Goal: Task Accomplishment & Management: Manage account settings

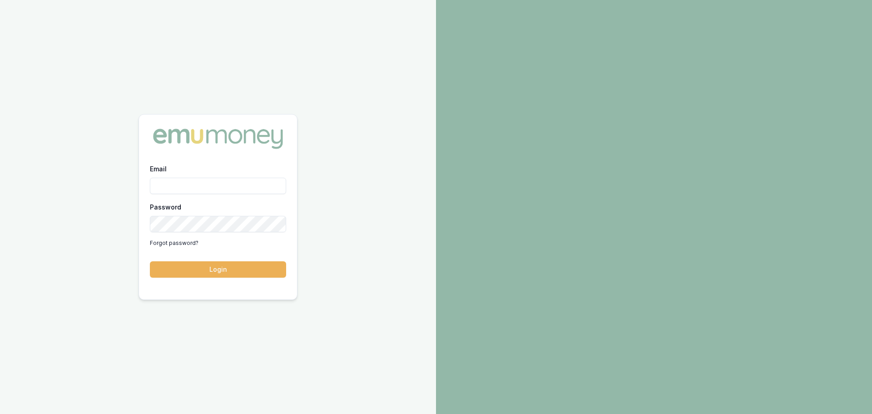
click at [177, 188] on input "Email" at bounding box center [218, 186] width 136 height 16
type input "brad.hearns@emumoney.com.au"
click at [150, 261] on button "Login" at bounding box center [218, 269] width 136 height 16
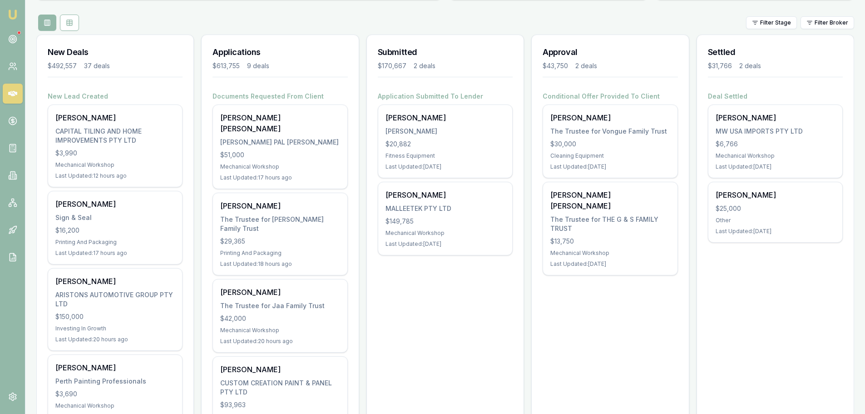
scroll to position [91, 0]
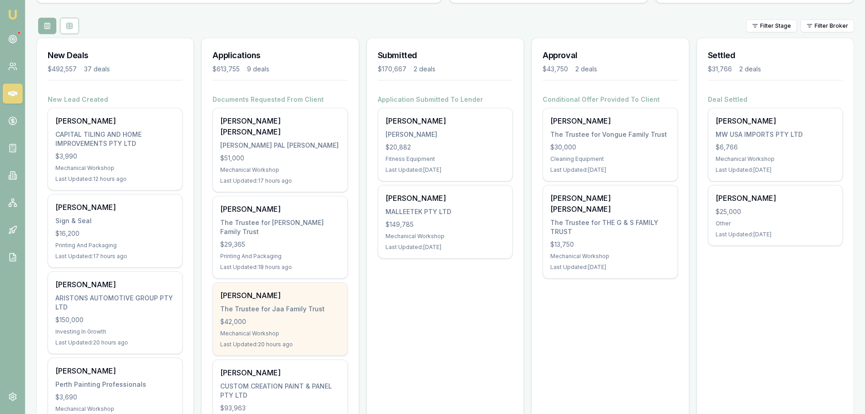
click at [271, 304] on div "The Trustee for Jaa Family Trust" at bounding box center [279, 308] width 119 height 9
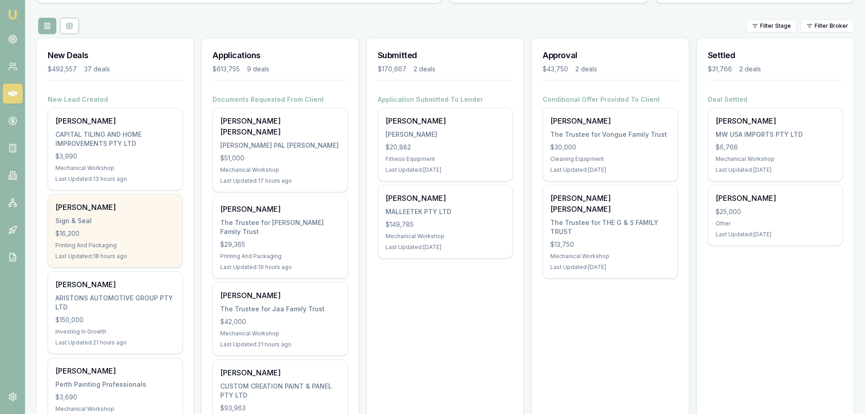
click at [78, 232] on div "$16,200" at bounding box center [114, 233] width 119 height 9
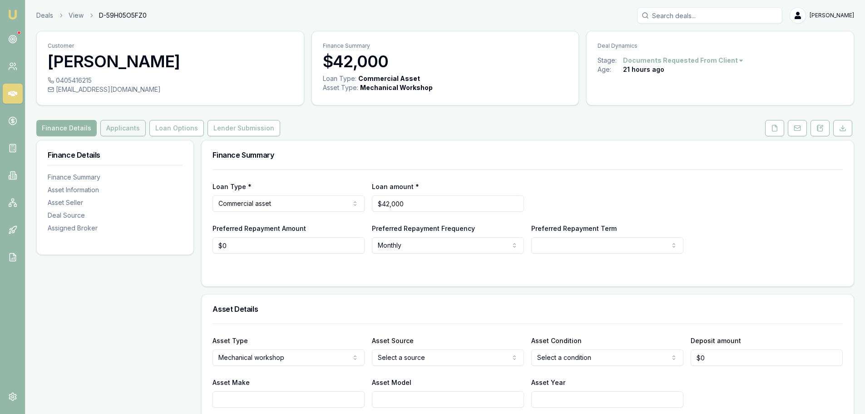
click at [115, 129] on button "Applicants" at bounding box center [122, 128] width 45 height 16
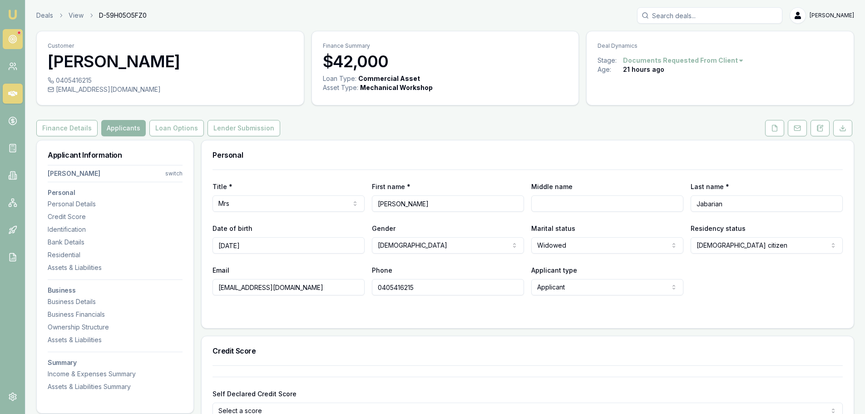
click at [13, 39] on circle at bounding box center [12, 38] width 1 height 1
click at [779, 126] on button at bounding box center [774, 128] width 19 height 16
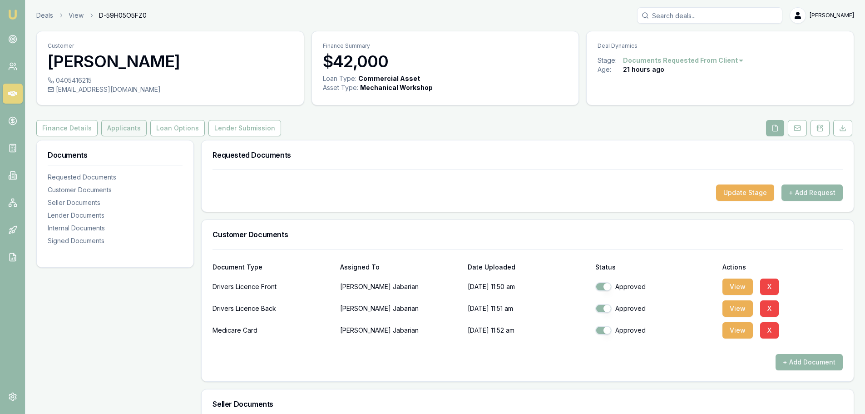
click at [130, 134] on button "Applicants" at bounding box center [123, 128] width 45 height 16
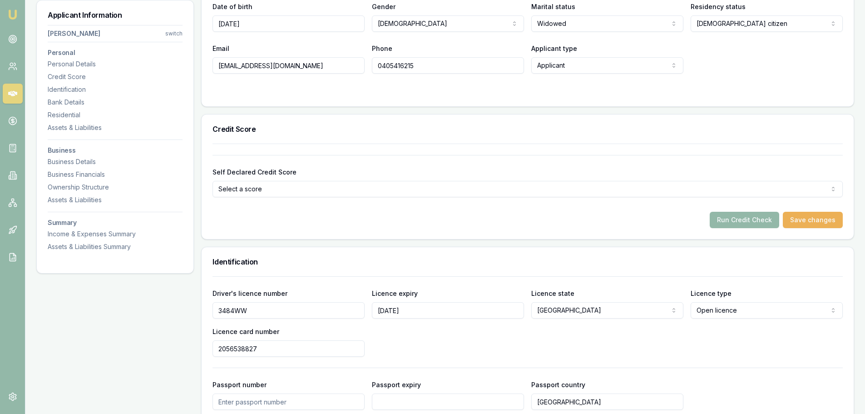
scroll to position [273, 0]
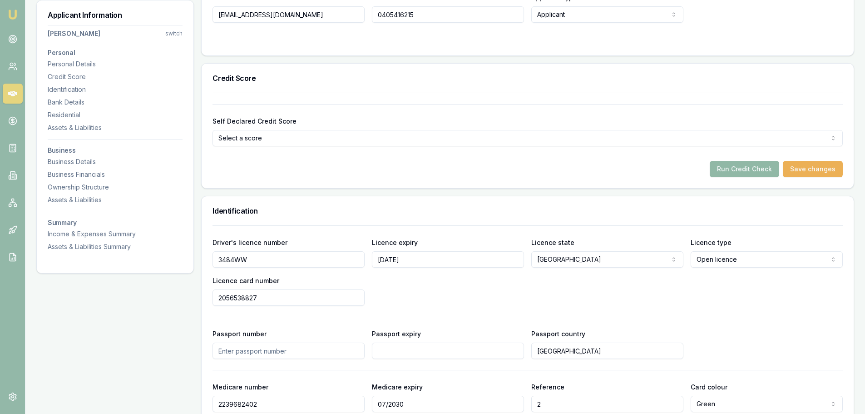
click at [754, 169] on button "Run Credit Check" at bounding box center [744, 169] width 69 height 16
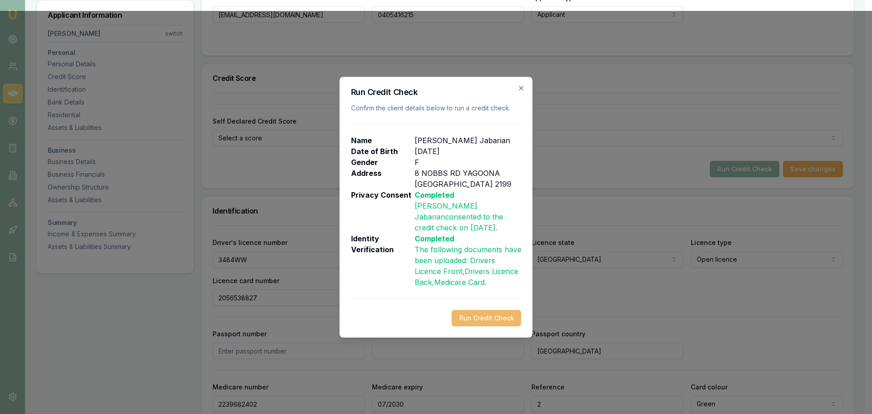
click at [496, 320] on button "Run Credit Check" at bounding box center [486, 318] width 69 height 16
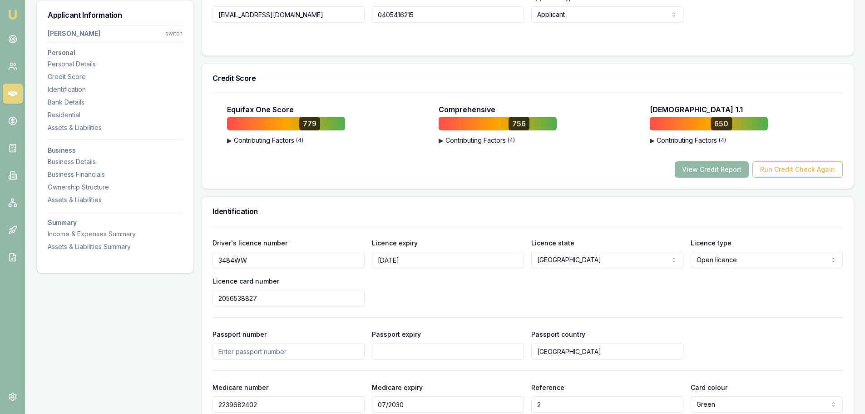
click at [710, 167] on button "View Credit Report" at bounding box center [712, 169] width 74 height 16
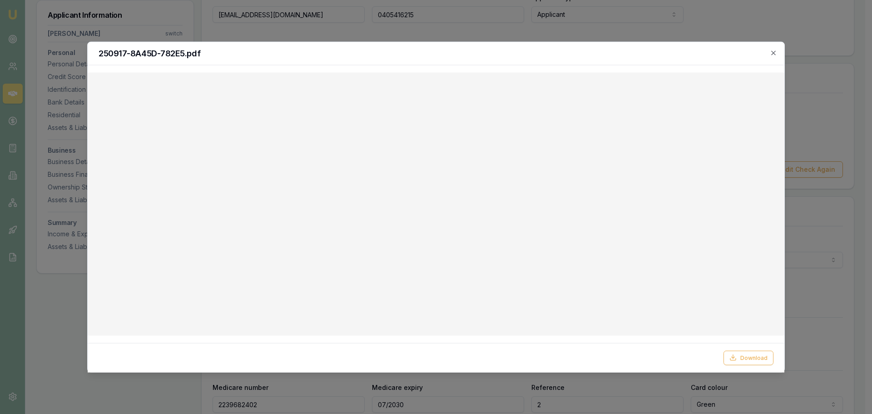
click at [663, 79] on div at bounding box center [436, 203] width 697 height 263
click at [687, 58] on div "250917-8A45D-782E5.pdf" at bounding box center [436, 53] width 697 height 23
click at [775, 50] on icon "button" at bounding box center [773, 52] width 7 height 7
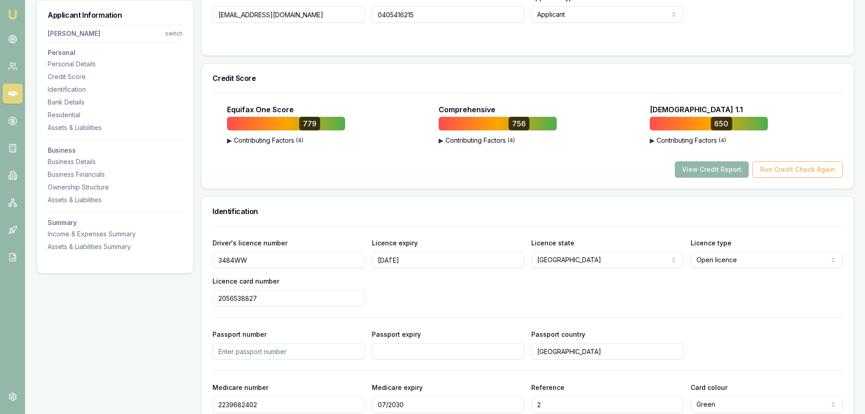
click at [626, 199] on div "Identification" at bounding box center [528, 211] width 652 height 29
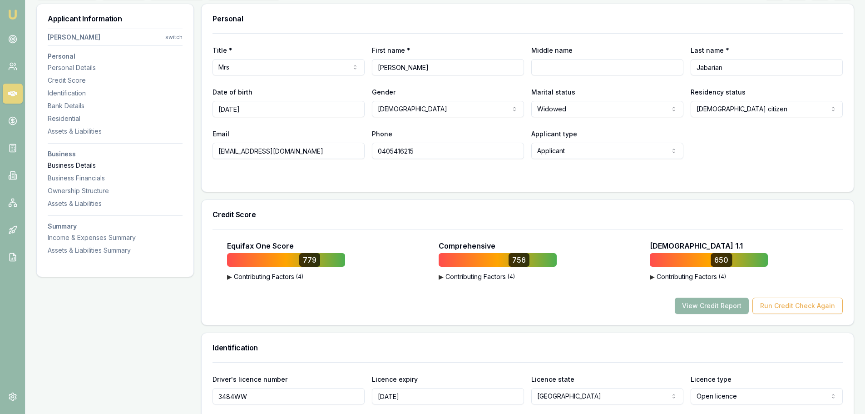
click at [72, 162] on div "Business Details" at bounding box center [115, 165] width 135 height 9
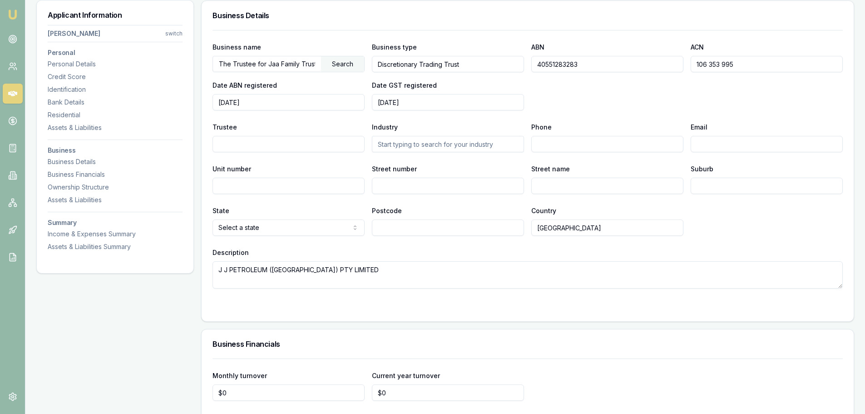
scroll to position [1246, 0]
drag, startPoint x: 583, startPoint y: 68, endPoint x: 523, endPoint y: 68, distance: 60.0
click at [523, 68] on div "Business name The Trustee for Jaa Family Trust Search Business type Discretiona…" at bounding box center [528, 75] width 630 height 69
drag, startPoint x: 748, startPoint y: 62, endPoint x: 685, endPoint y: 65, distance: 63.7
click at [685, 65] on div "Business name The Trustee for Jaa Family Trust Search Business type Discretiona…" at bounding box center [528, 75] width 630 height 69
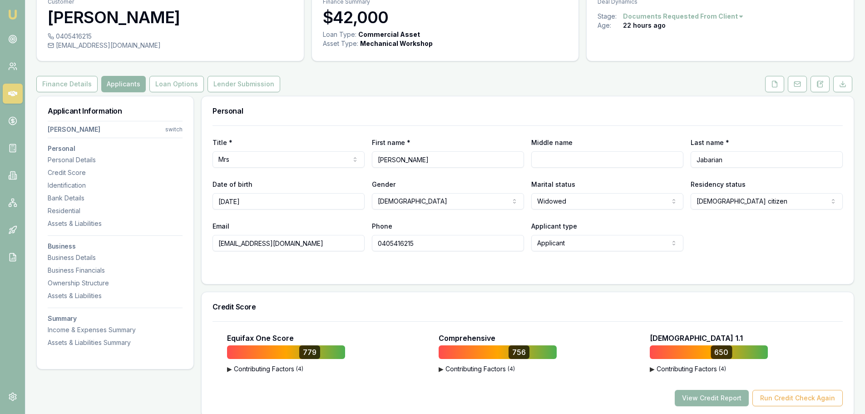
scroll to position [19, 0]
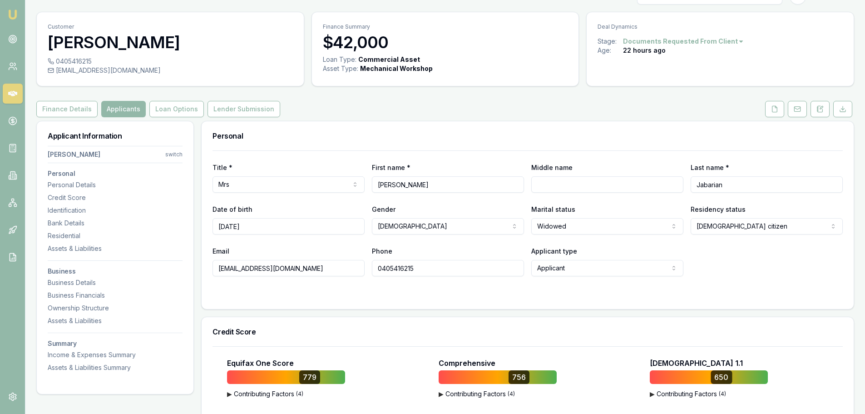
drag, startPoint x: 379, startPoint y: 184, endPoint x: 358, endPoint y: 184, distance: 20.5
click at [358, 184] on div "Title * Mrs Mr Mrs Miss Ms Dr Prof First name * [PERSON_NAME] Middle name Last …" at bounding box center [528, 177] width 630 height 31
drag, startPoint x: 731, startPoint y: 185, endPoint x: 679, endPoint y: 182, distance: 52.4
click at [679, 182] on div "Title * Mrs Mr Mrs Miss Ms Dr Prof First name * [PERSON_NAME] Middle name Last …" at bounding box center [528, 177] width 630 height 31
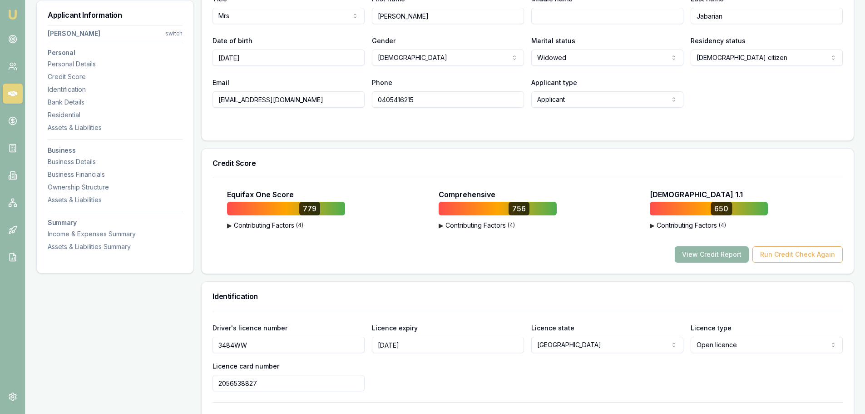
scroll to position [161, 0]
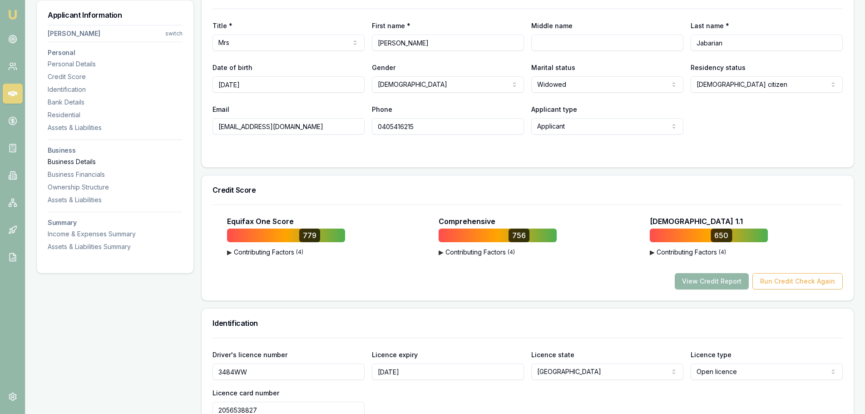
click at [70, 160] on div "Business Details" at bounding box center [115, 161] width 135 height 9
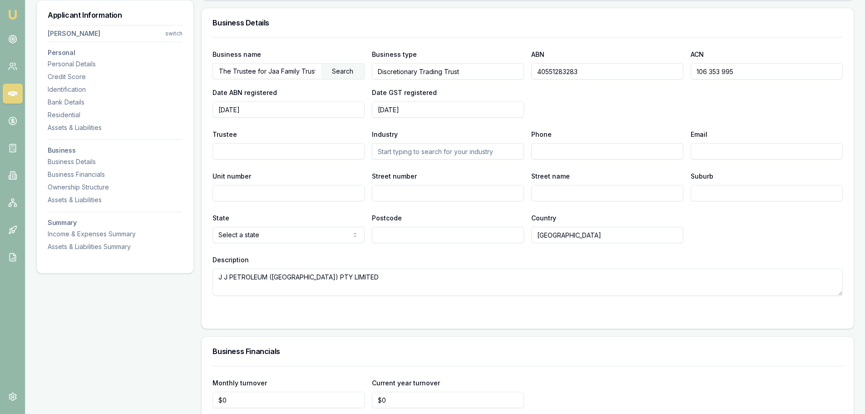
scroll to position [1246, 0]
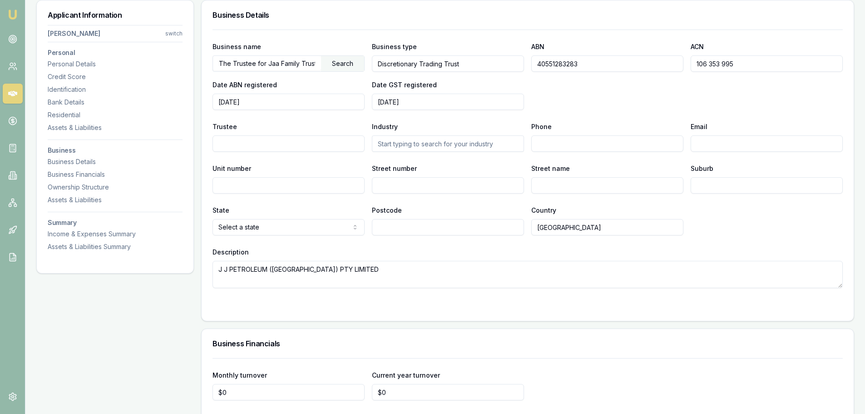
drag, startPoint x: 592, startPoint y: 67, endPoint x: 505, endPoint y: 70, distance: 87.3
click at [505, 70] on div "Business name The Trustee for Jaa Family Trust Search Business type Discretiona…" at bounding box center [528, 75] width 630 height 69
drag, startPoint x: 362, startPoint y: 271, endPoint x: 198, endPoint y: 254, distance: 165.3
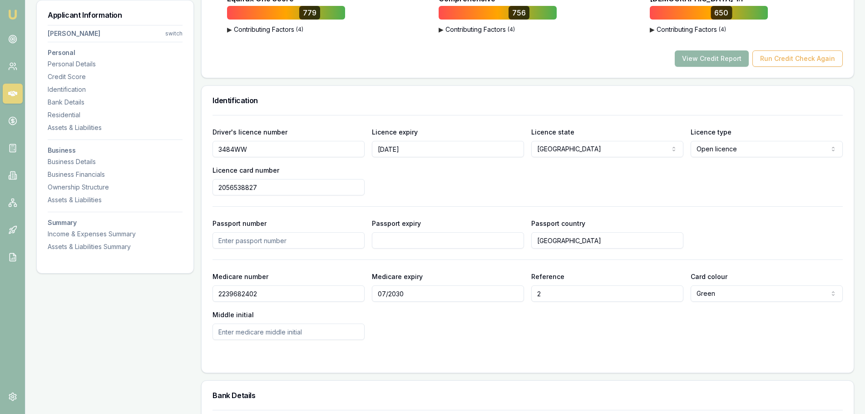
scroll to position [382, 0]
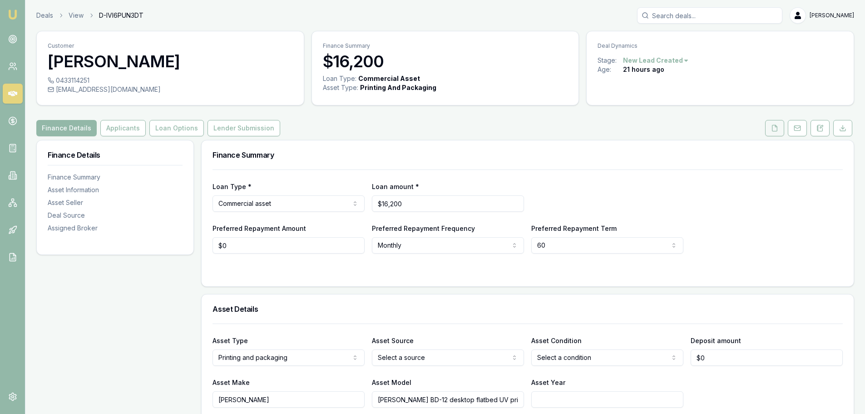
click at [771, 125] on button at bounding box center [774, 128] width 19 height 16
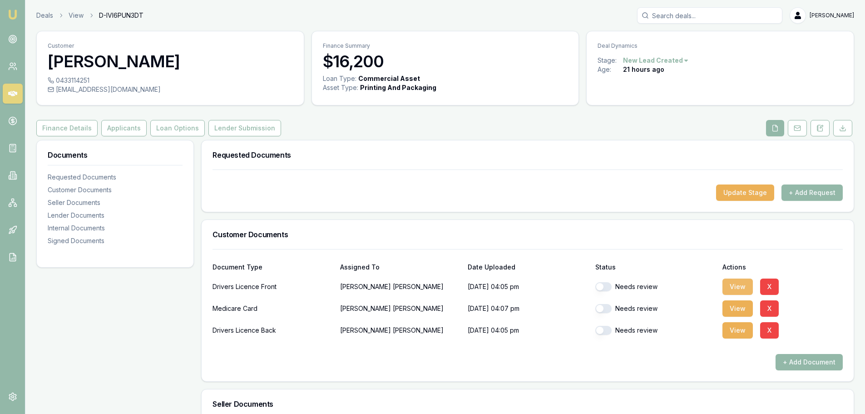
click at [740, 287] on button "View" at bounding box center [738, 286] width 30 height 16
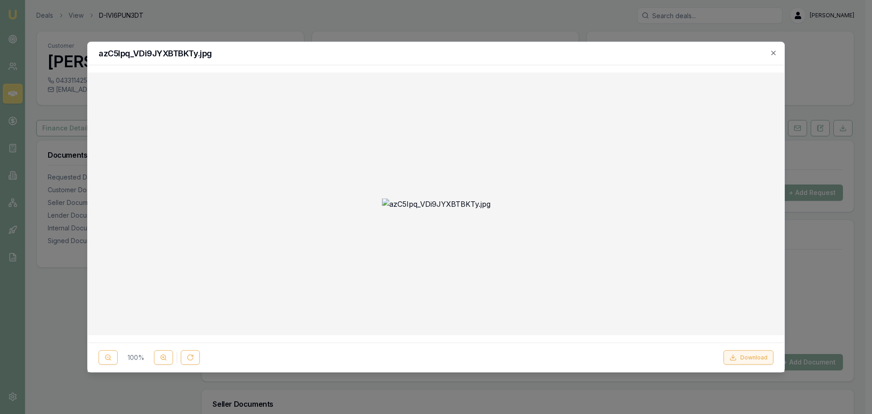
click at [753, 356] on button "Download" at bounding box center [749, 357] width 50 height 15
click at [770, 55] on icon "button" at bounding box center [773, 52] width 7 height 7
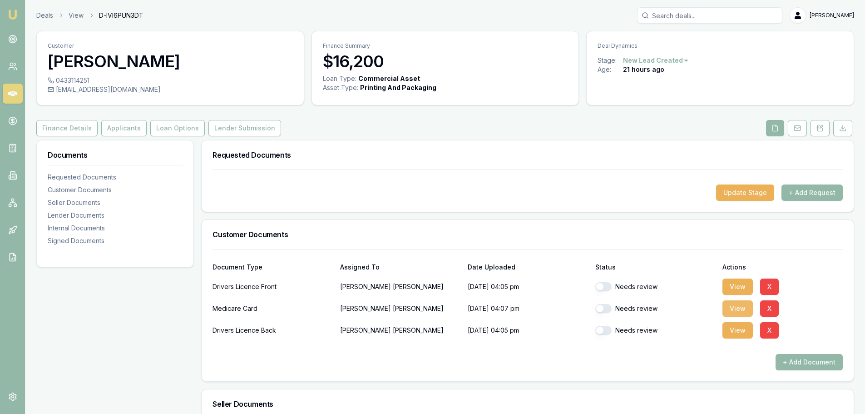
click at [734, 302] on button "View" at bounding box center [738, 308] width 30 height 16
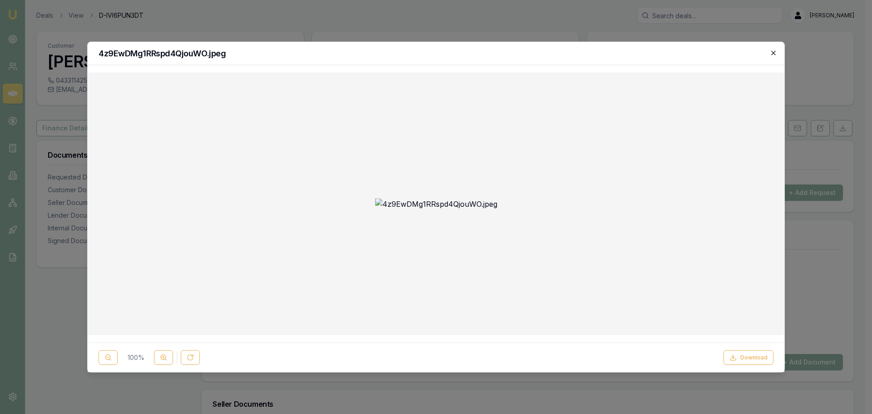
click at [774, 52] on icon "button" at bounding box center [773, 52] width 4 height 4
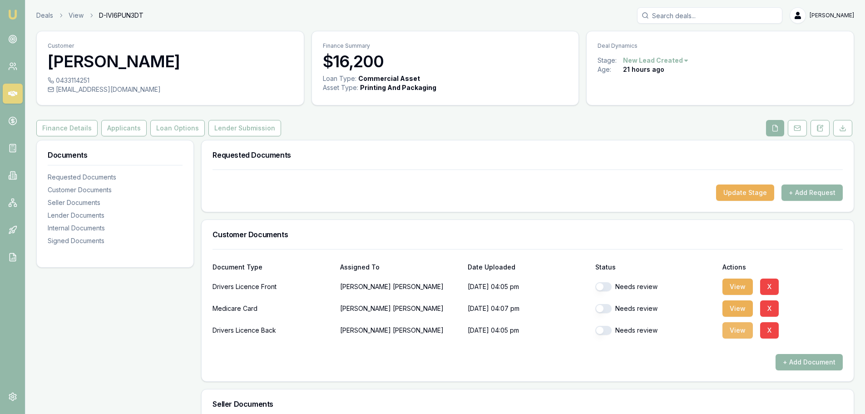
click at [739, 328] on button "View" at bounding box center [738, 330] width 30 height 16
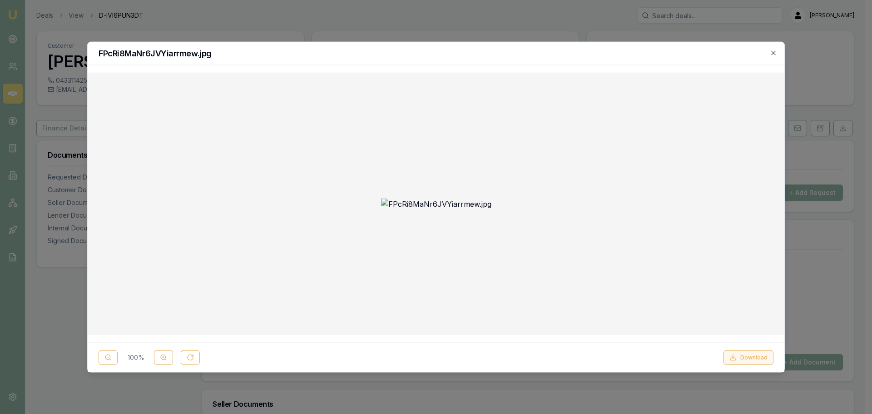
click at [752, 362] on button "Download" at bounding box center [749, 357] width 50 height 15
click at [770, 56] on icon "button" at bounding box center [773, 52] width 7 height 7
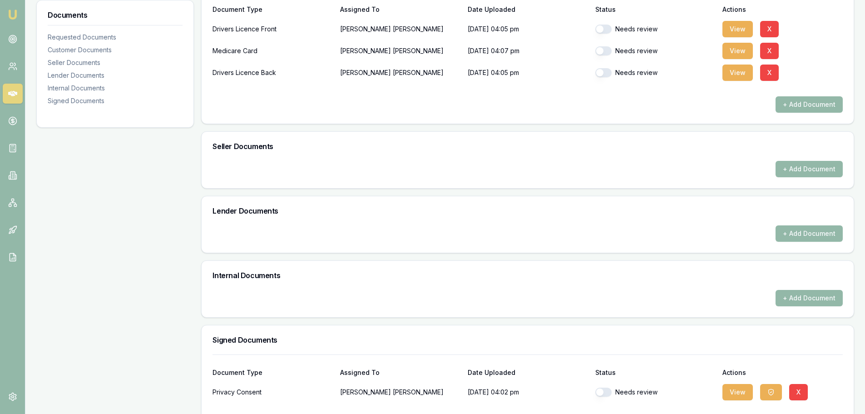
scroll to position [182, 0]
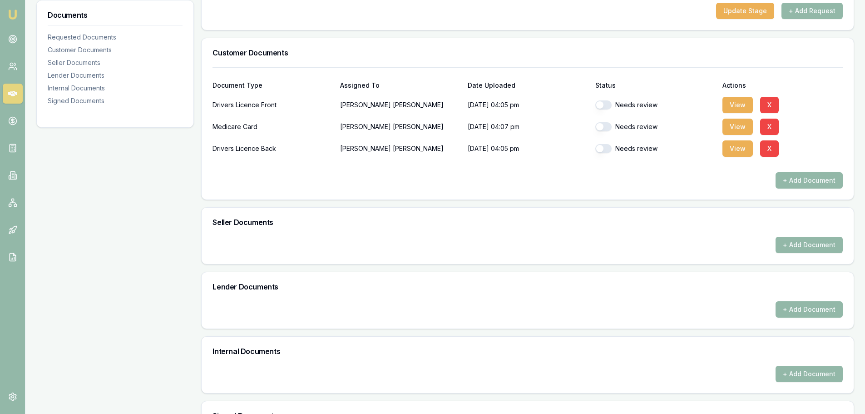
click at [606, 107] on button "button" at bounding box center [604, 104] width 16 height 9
checkbox input "true"
click at [606, 125] on button "button" at bounding box center [604, 126] width 16 height 9
checkbox input "true"
click at [606, 157] on div "Needs review" at bounding box center [656, 148] width 120 height 18
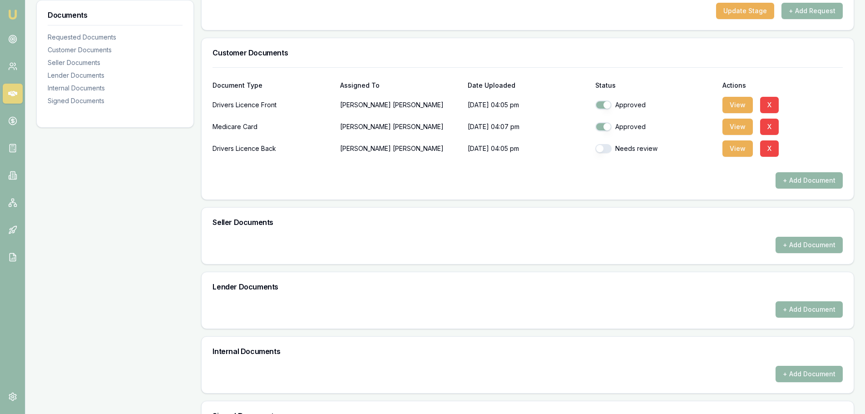
click at [606, 150] on button "button" at bounding box center [604, 148] width 16 height 9
checkbox input "true"
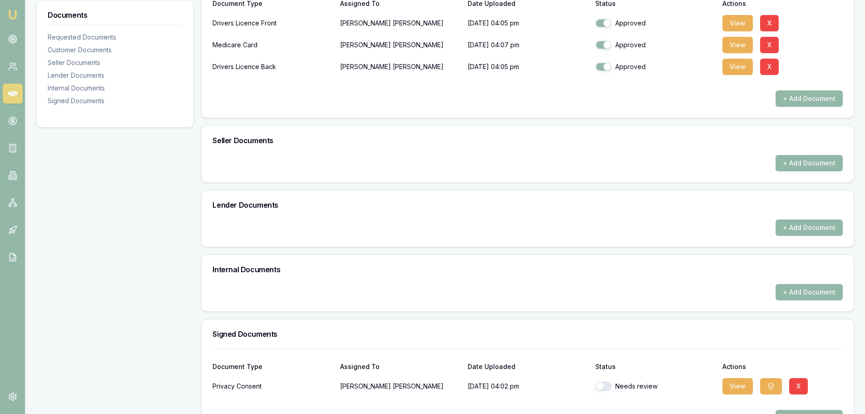
scroll to position [294, 0]
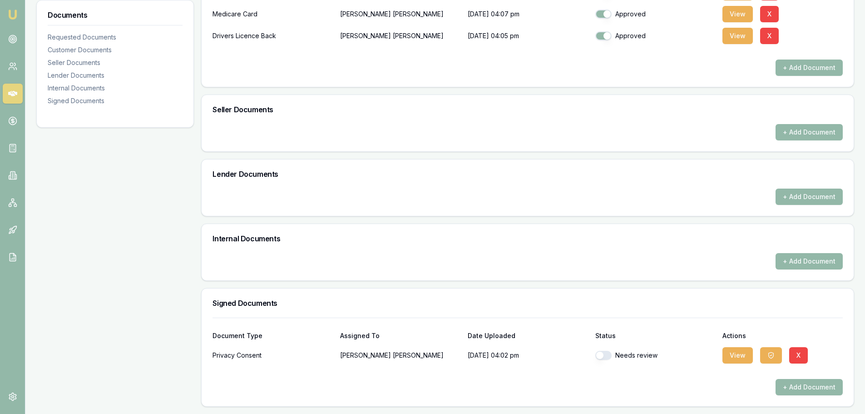
click at [609, 350] on div "Needs review" at bounding box center [656, 355] width 120 height 18
click at [609, 354] on button "button" at bounding box center [604, 355] width 16 height 9
checkbox input "true"
click at [725, 355] on button "View" at bounding box center [738, 355] width 30 height 16
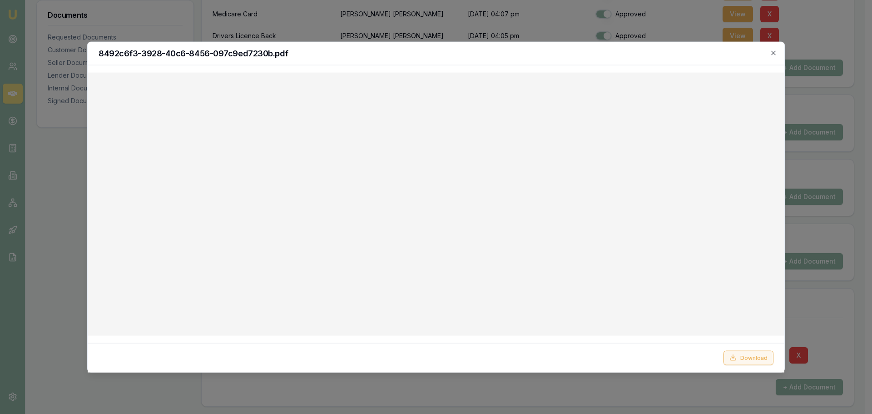
click at [747, 355] on button "Download" at bounding box center [749, 357] width 50 height 15
click at [600, 55] on h2 "8492c6f3-3928-40c6-8456-097c9ed7230b.pdf" at bounding box center [436, 53] width 675 height 8
click at [770, 51] on icon "button" at bounding box center [773, 52] width 7 height 7
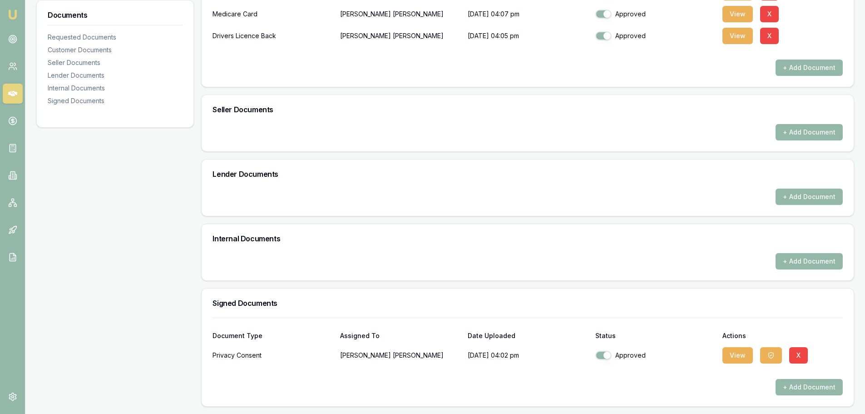
click at [786, 350] on div "View X" at bounding box center [783, 355] width 120 height 18
click at [772, 355] on icon "button" at bounding box center [771, 355] width 7 height 7
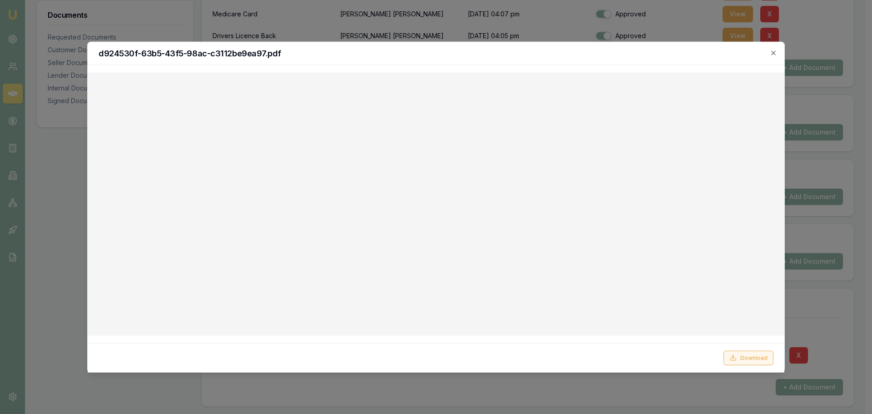
click at [742, 357] on button "Download" at bounding box center [749, 357] width 50 height 15
click at [774, 54] on icon "button" at bounding box center [773, 52] width 7 height 7
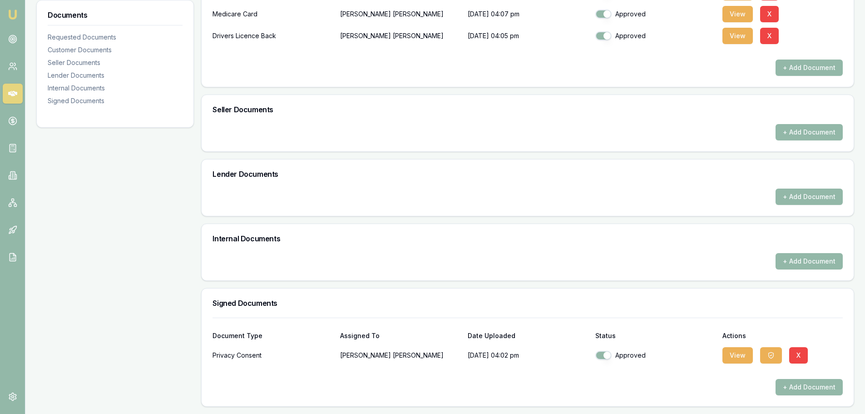
click at [581, 210] on div "+ Add Document" at bounding box center [528, 202] width 652 height 27
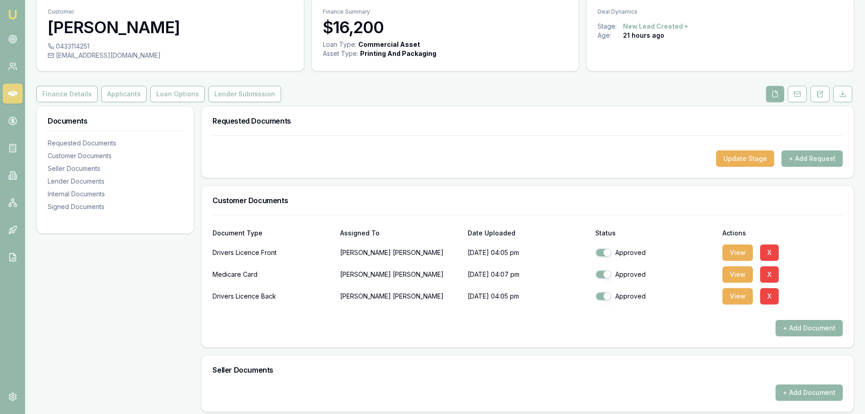
scroll to position [0, 0]
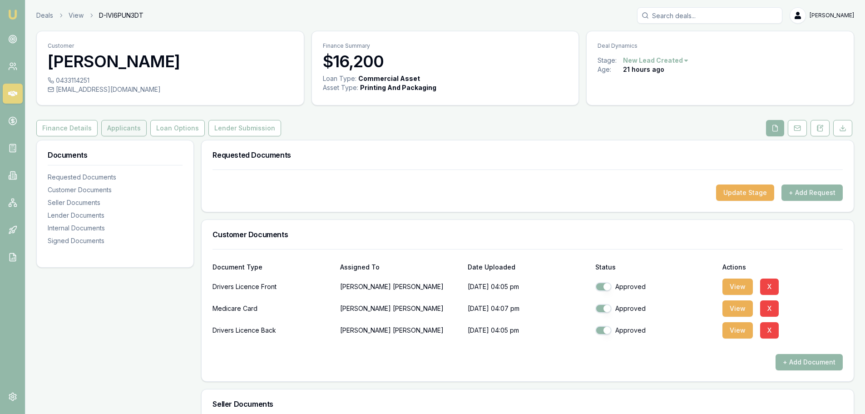
click at [115, 126] on button "Applicants" at bounding box center [123, 128] width 45 height 16
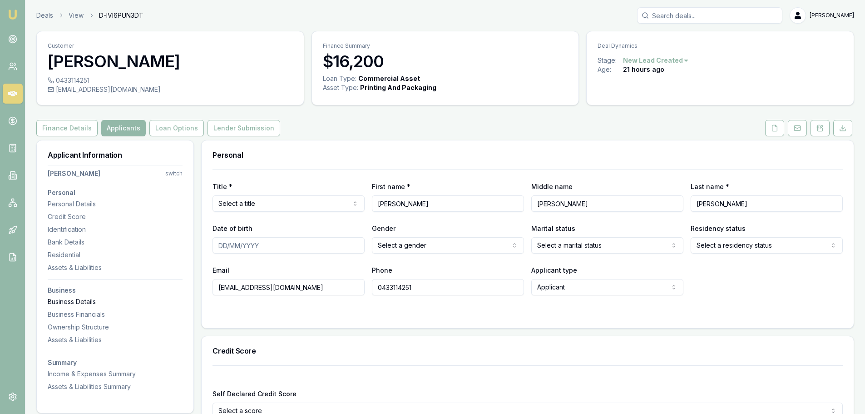
click at [70, 304] on div "Business Details" at bounding box center [115, 301] width 135 height 9
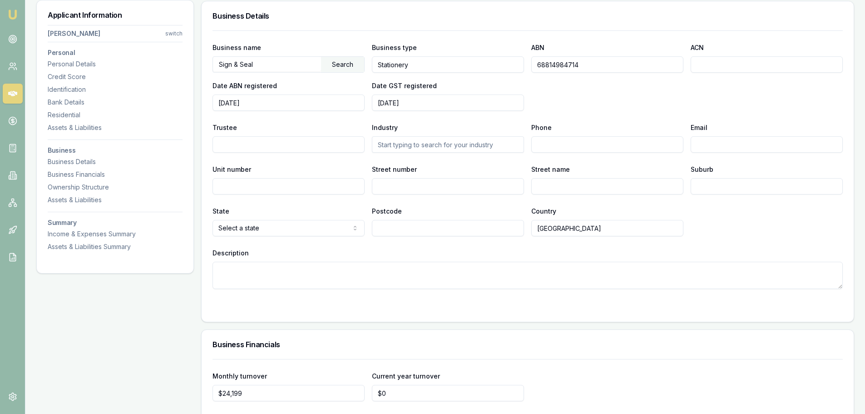
scroll to position [1096, 0]
drag, startPoint x: 596, startPoint y: 62, endPoint x: 525, endPoint y: 63, distance: 70.4
click at [525, 63] on div "Business name Sign & Seal Search Business type Stationery ABN 68814984714 ACN D…" at bounding box center [528, 75] width 630 height 69
click at [63, 59] on nav "Christine Foate switch Personal Personal Details Credit Score Identification Ba…" at bounding box center [115, 136] width 135 height 230
click at [66, 65] on div "Personal Details" at bounding box center [115, 64] width 135 height 9
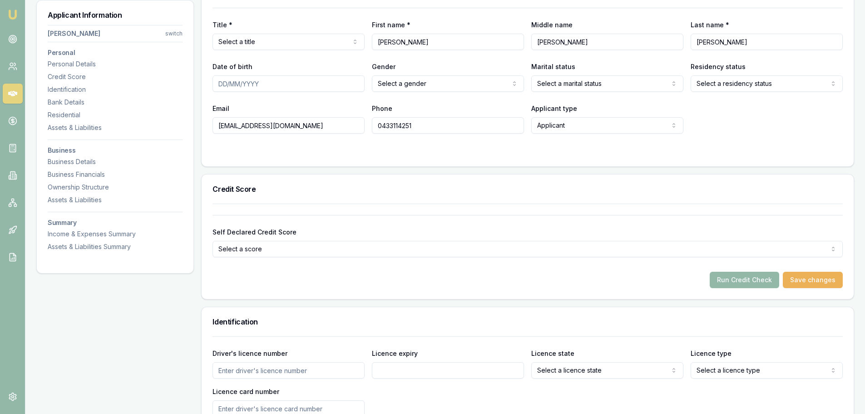
scroll to position [140, 0]
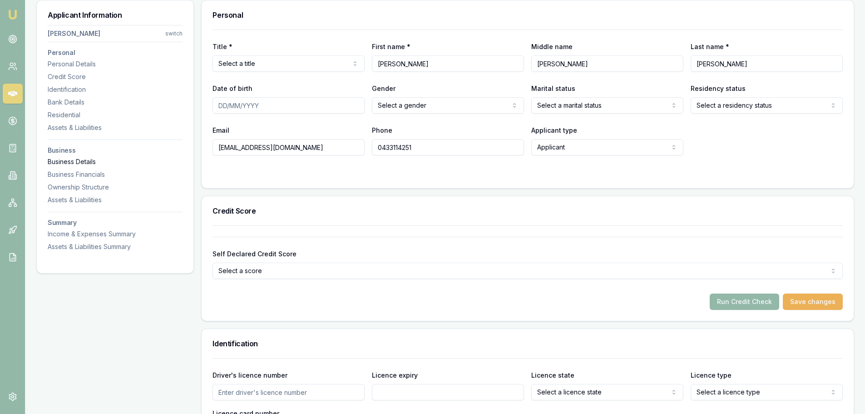
drag, startPoint x: 323, startPoint y: 147, endPoint x: 177, endPoint y: 159, distance: 146.7
drag, startPoint x: 423, startPoint y: 146, endPoint x: 373, endPoint y: 140, distance: 49.9
click at [373, 140] on input "0433114251" at bounding box center [448, 147] width 152 height 16
click at [511, 182] on div "Title * Select a title Mr Mrs Miss Ms Dr Prof First name * Christine Middle nam…" at bounding box center [528, 109] width 652 height 159
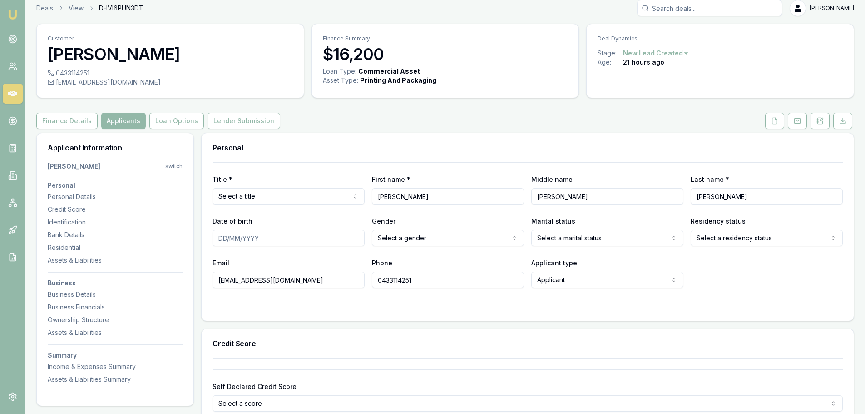
scroll to position [0, 0]
